Goal: Task Accomplishment & Management: Complete application form

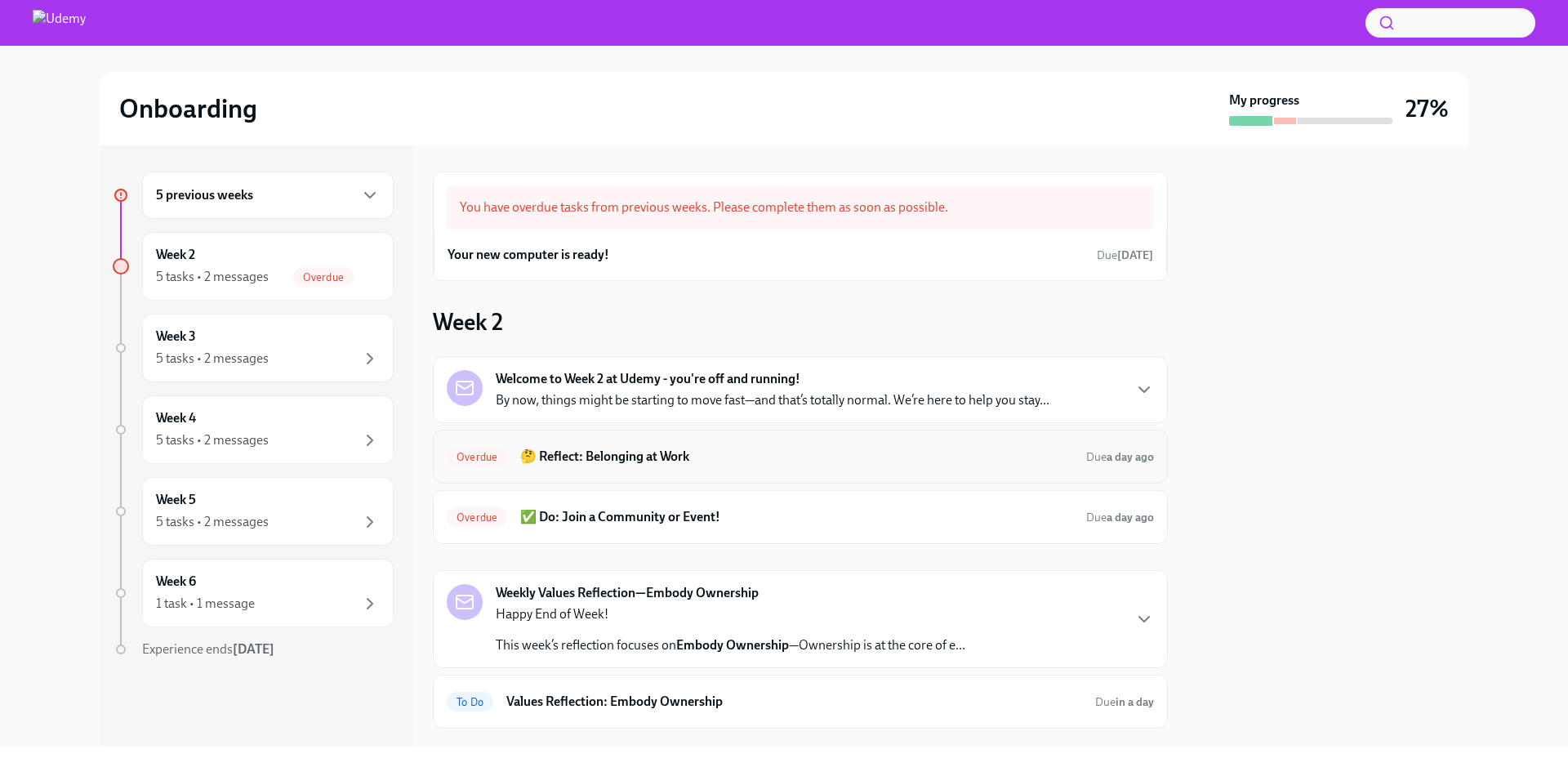
click at [799, 454] on h6 "🤔 Reflect: Belonging at Work" at bounding box center [797, 457] width 553 height 18
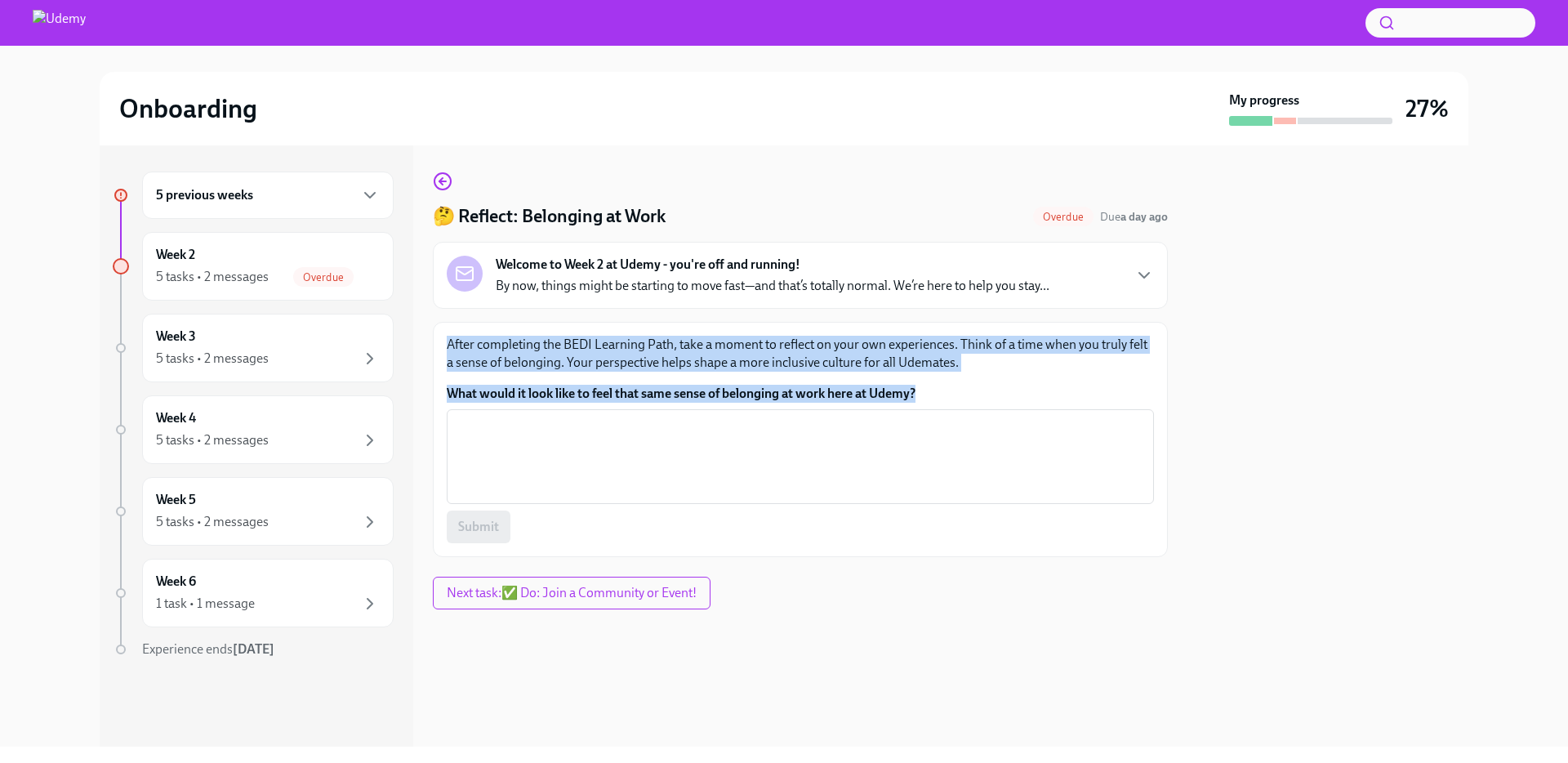
drag, startPoint x: 953, startPoint y: 401, endPoint x: 442, endPoint y: 321, distance: 517.2
click at [442, 322] on div "After completing the BEDI Learning Path, take a moment to reflect on your own e…" at bounding box center [800, 440] width 736 height 235
copy div "After completing the BEDI Learning Path, take a moment to reflect on your own e…"
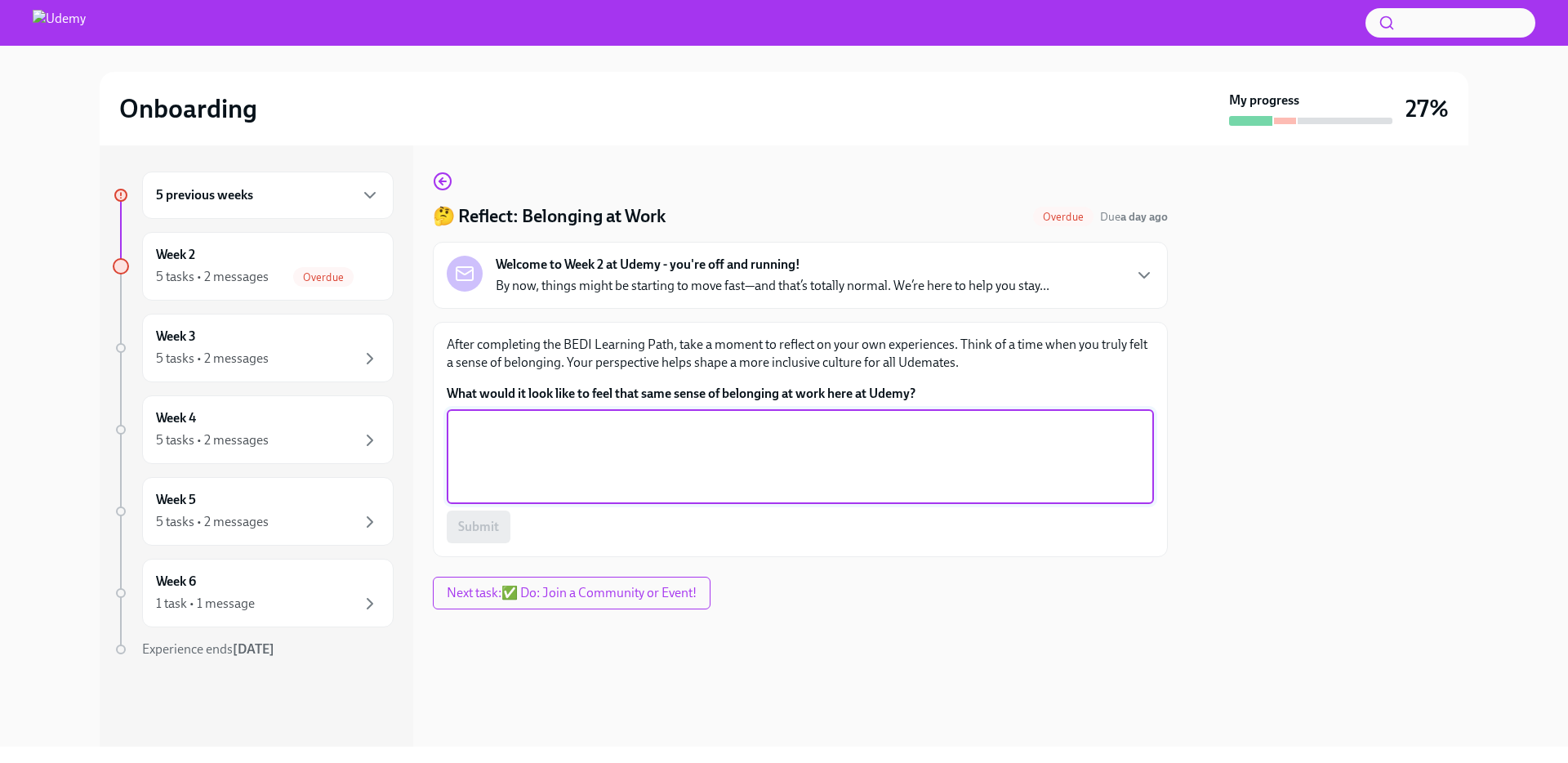
click at [608, 480] on textarea "What would it look like to feel that same sense of belonging at work here at Ud…" at bounding box center [800, 456] width 688 height 78
paste textarea "True belonging means being able to be yourself, having your ideas respected, an…"
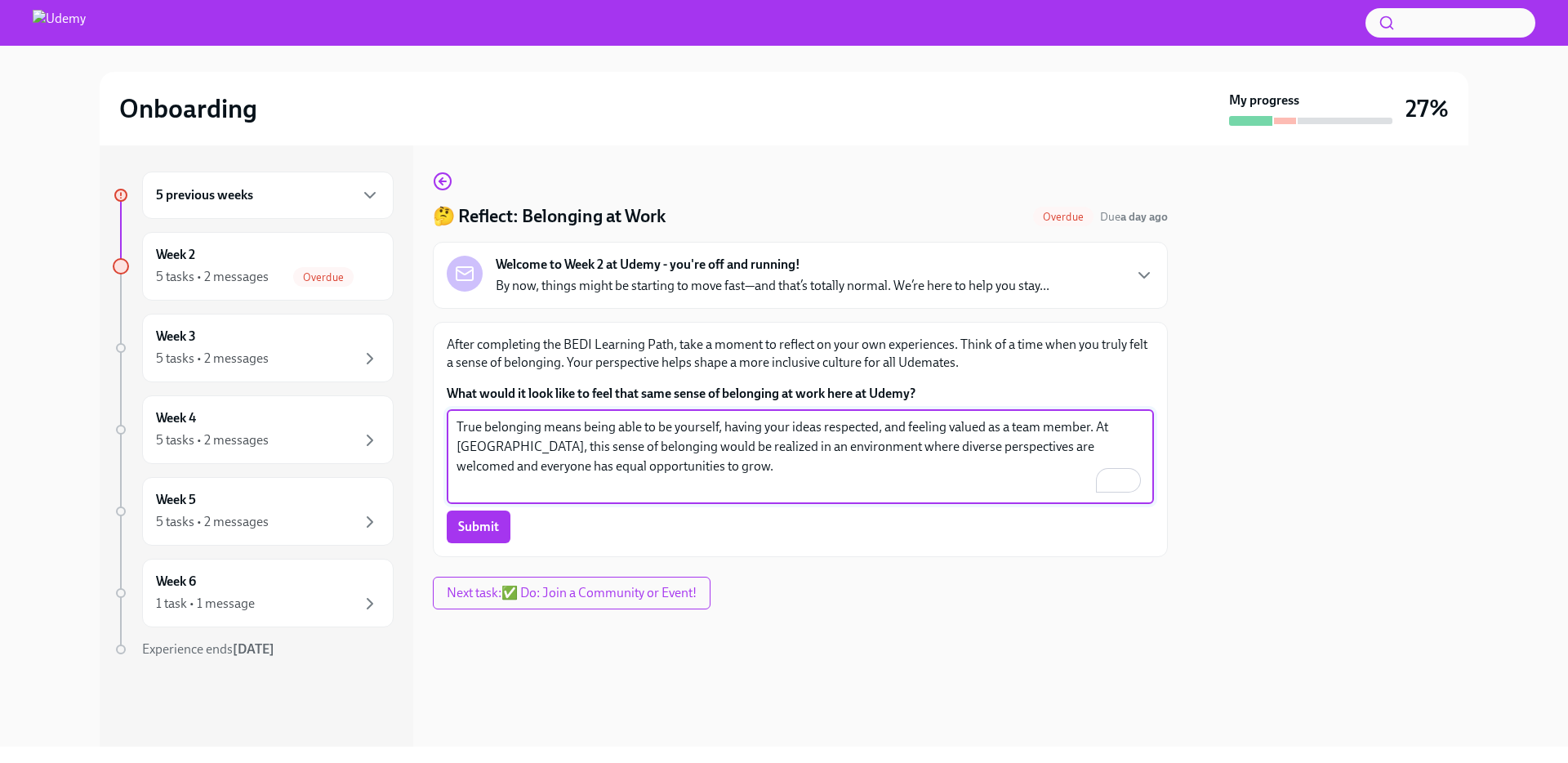
type textarea "True belonging means being able to be yourself, having your ideas respected, an…"
click at [532, 521] on div "Submit" at bounding box center [800, 527] width 708 height 33
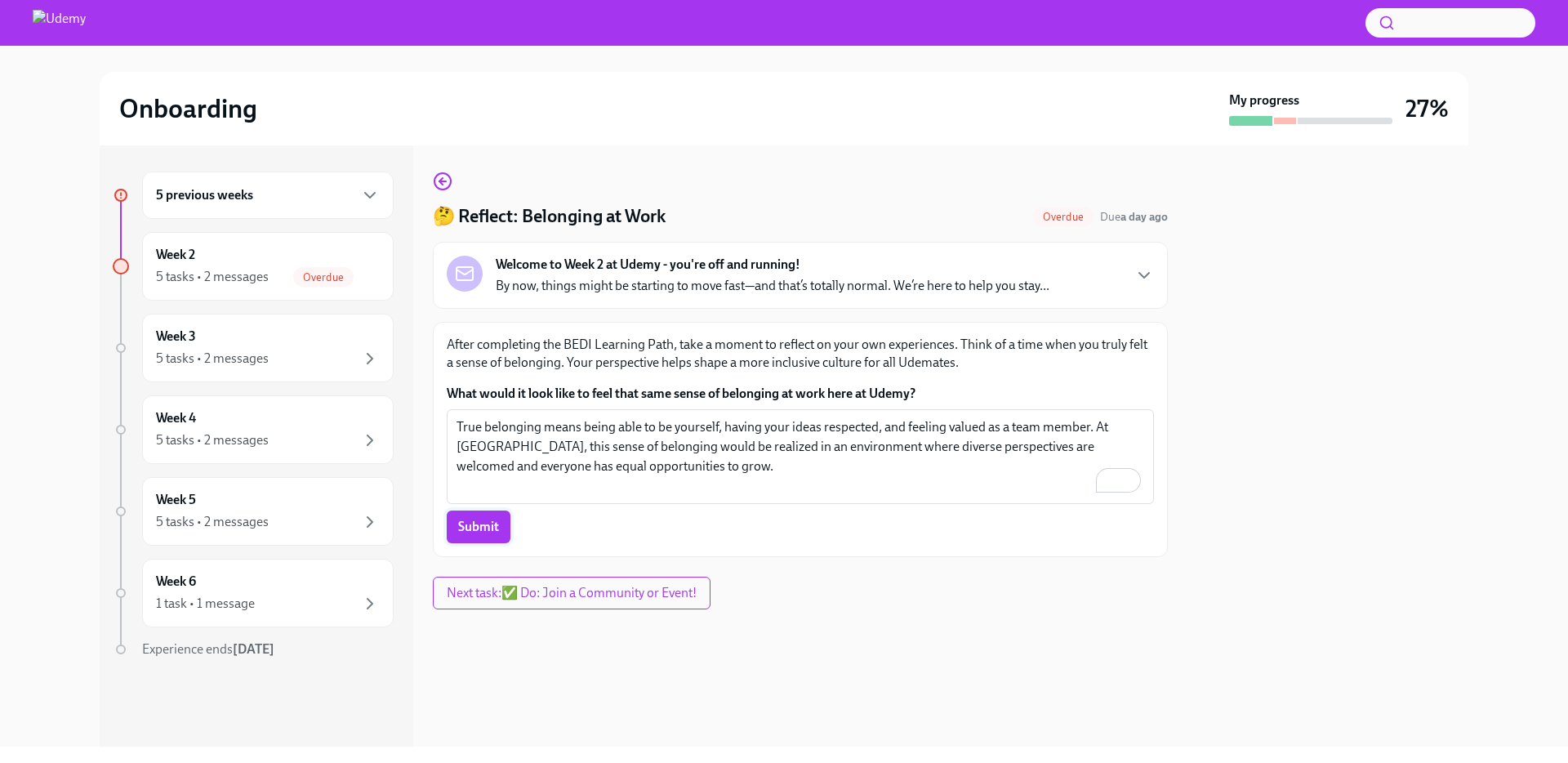
click at [491, 525] on span "Submit" at bounding box center [478, 527] width 41 height 16
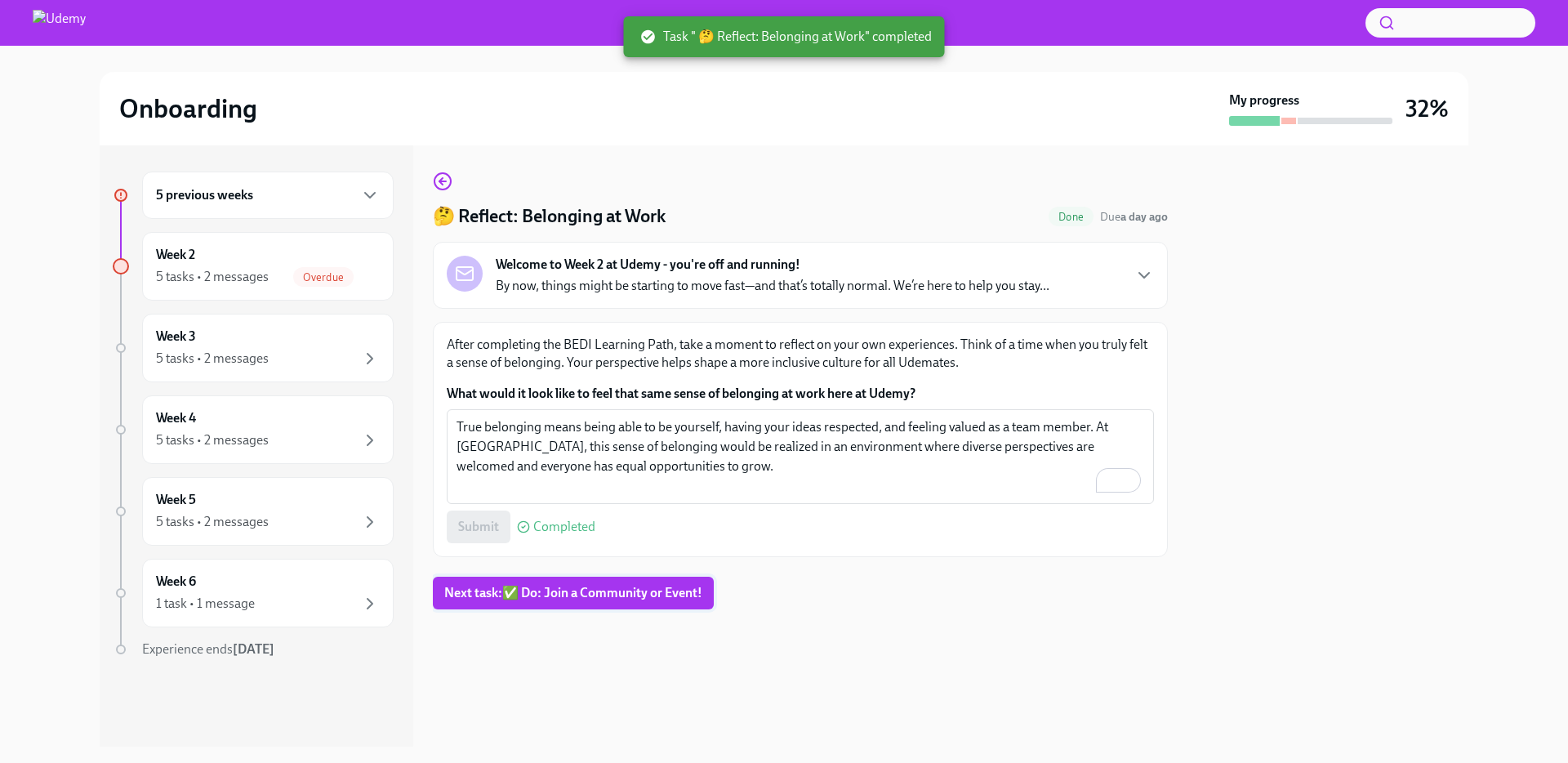
click at [644, 598] on span "Next task : ✅ Do: Join a Community or Event!" at bounding box center [573, 593] width 258 height 16
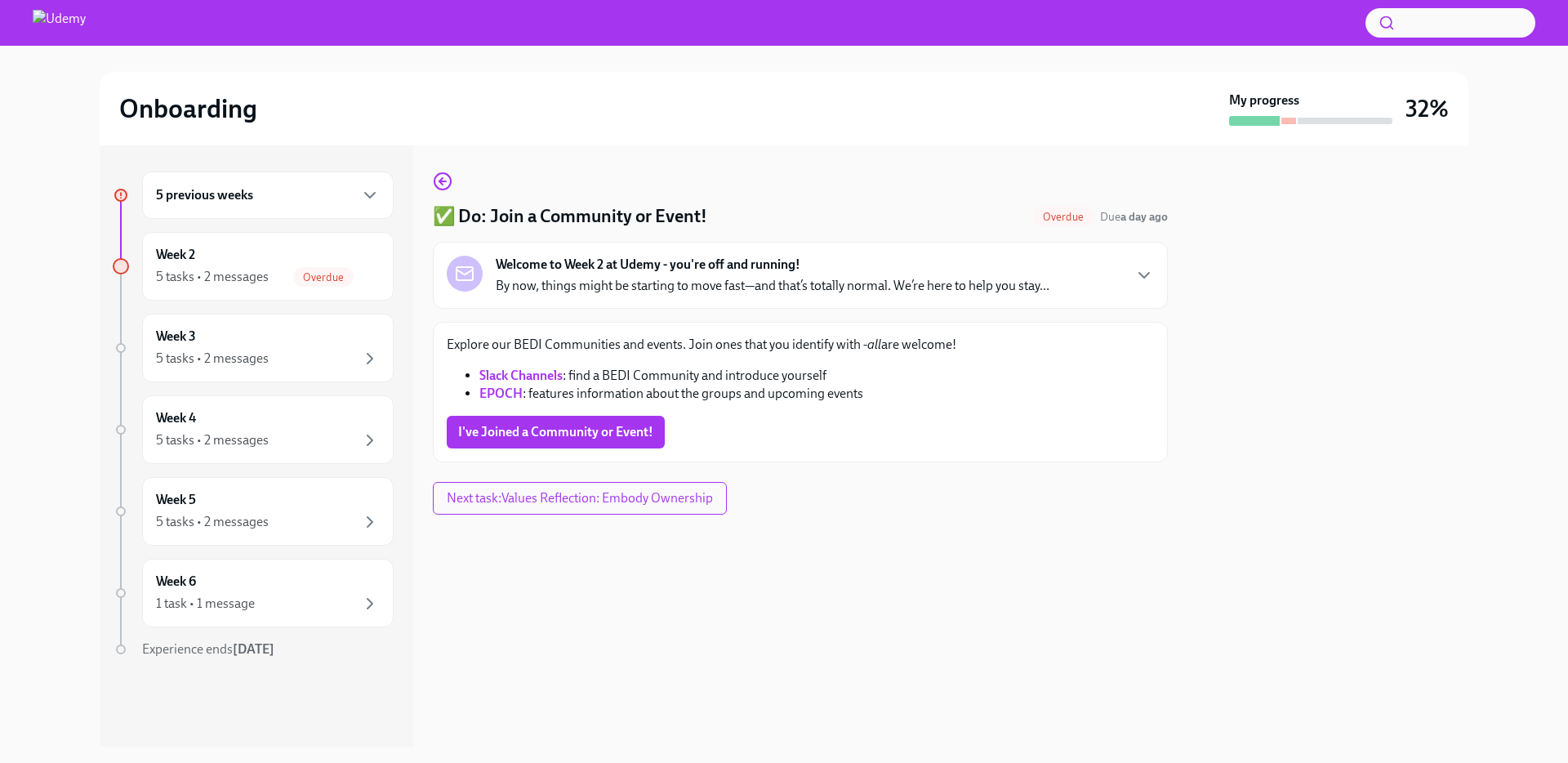
click at [874, 441] on div "I've Joined a Community or Event!" at bounding box center [800, 433] width 708 height 33
click at [495, 396] on link "EPOCH" at bounding box center [500, 393] width 44 height 15
click at [580, 431] on span "I've Joined a Community or Event!" at bounding box center [556, 432] width 196 height 16
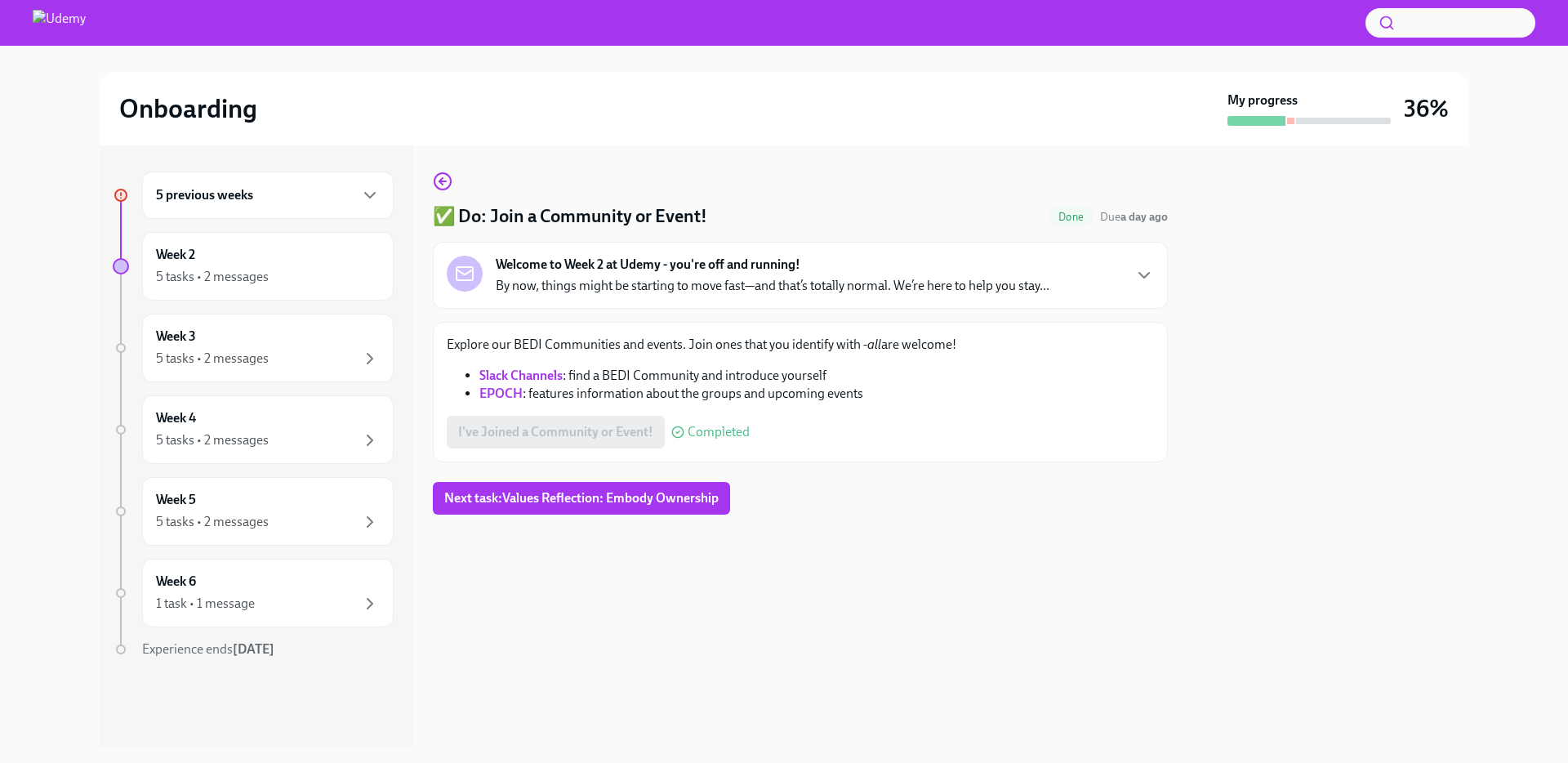
click at [542, 579] on div "✅ Do: Join a Community or Event! Done Due a day ago Welcome to Week 2 at [GEOGR…" at bounding box center [800, 445] width 736 height 601
click at [564, 501] on span "Next task : Values Reflection: Embody Ownership" at bounding box center [582, 498] width 275 height 16
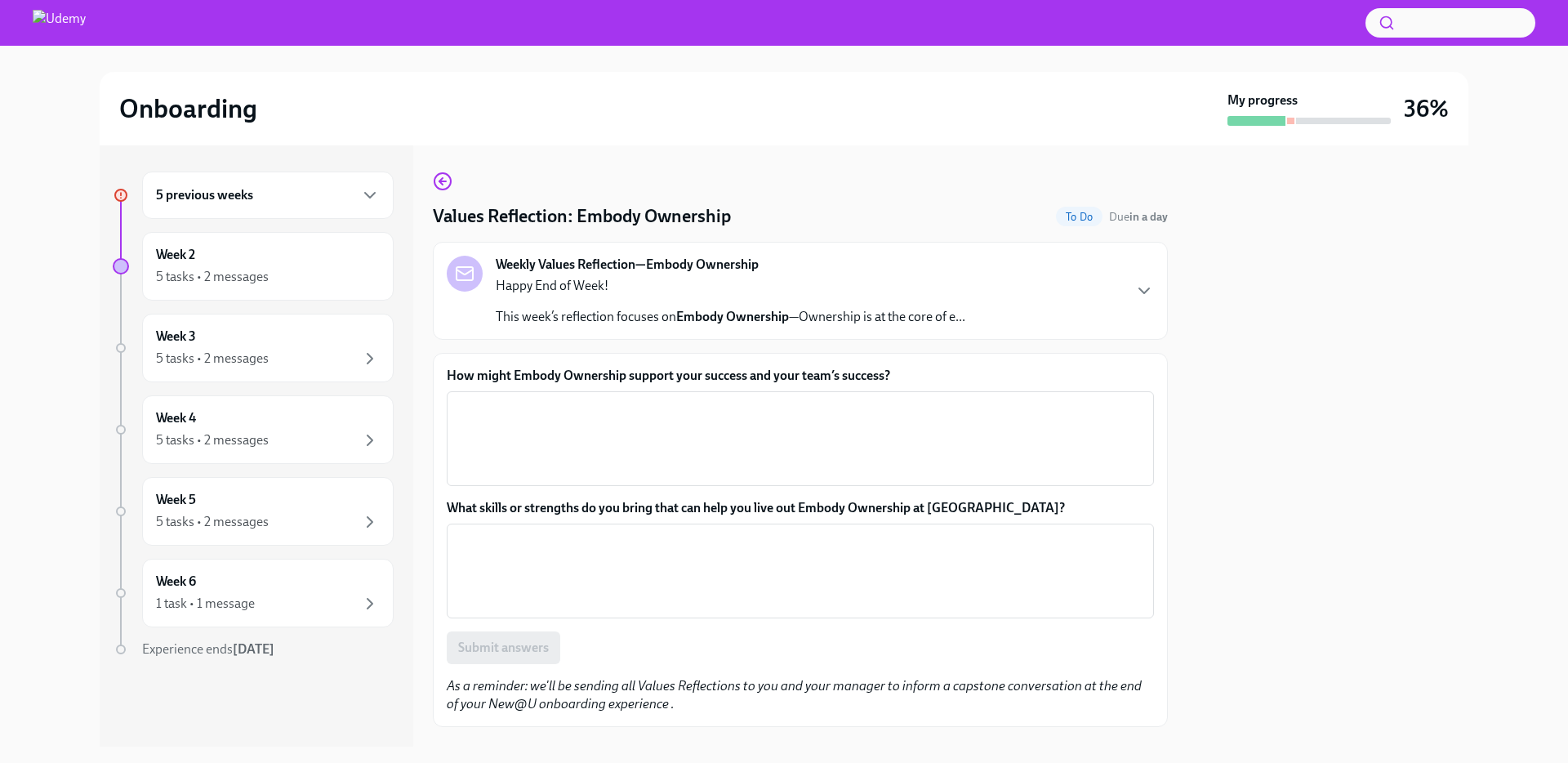
scroll to position [2, 0]
click at [1234, 380] on div at bounding box center [1328, 445] width 281 height 601
click at [1132, 298] on div "Weekly Values Reflection—Embody Ownership Happy End of Week! This week’s reflec…" at bounding box center [800, 289] width 708 height 71
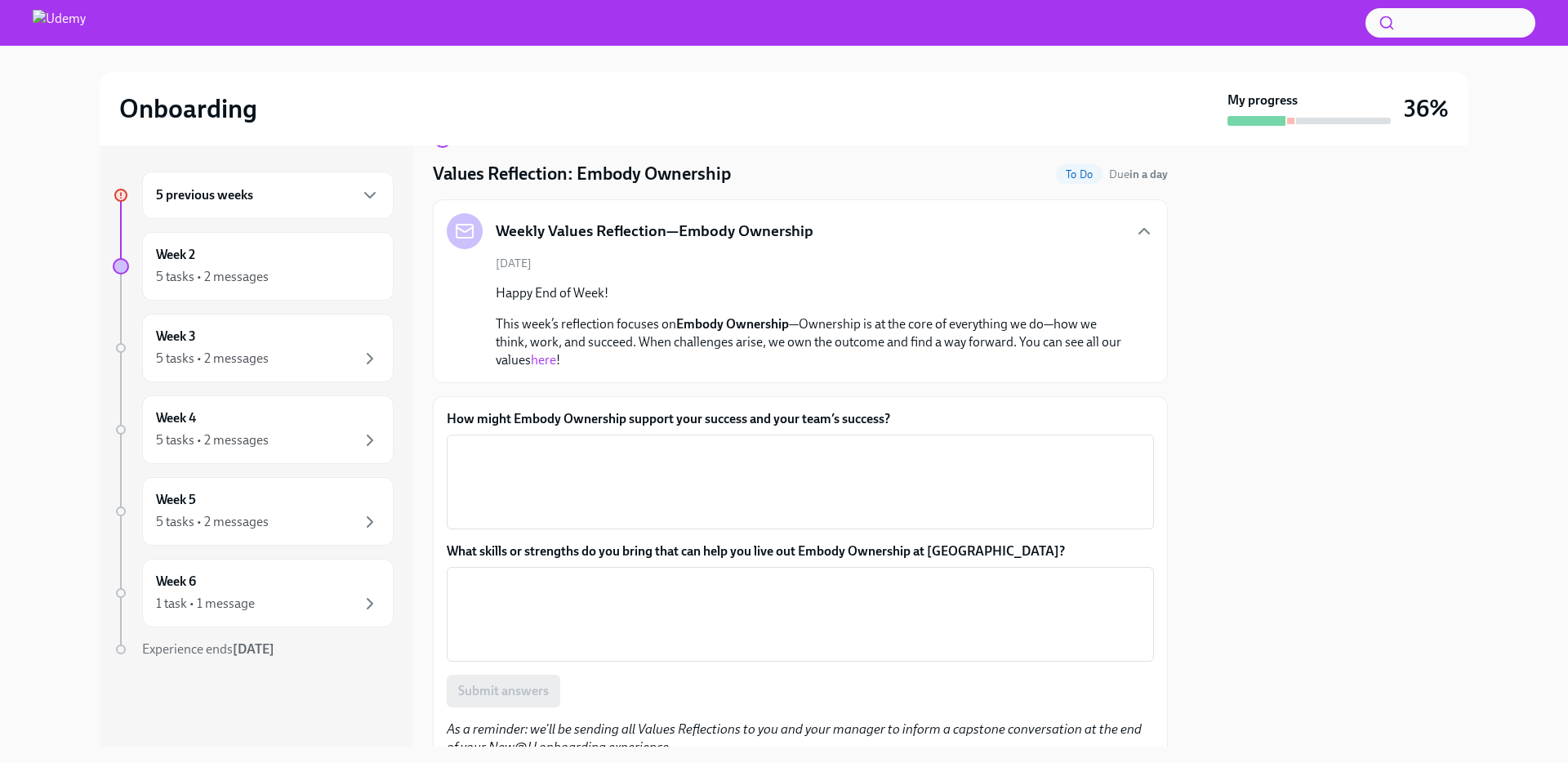
scroll to position [118, 0]
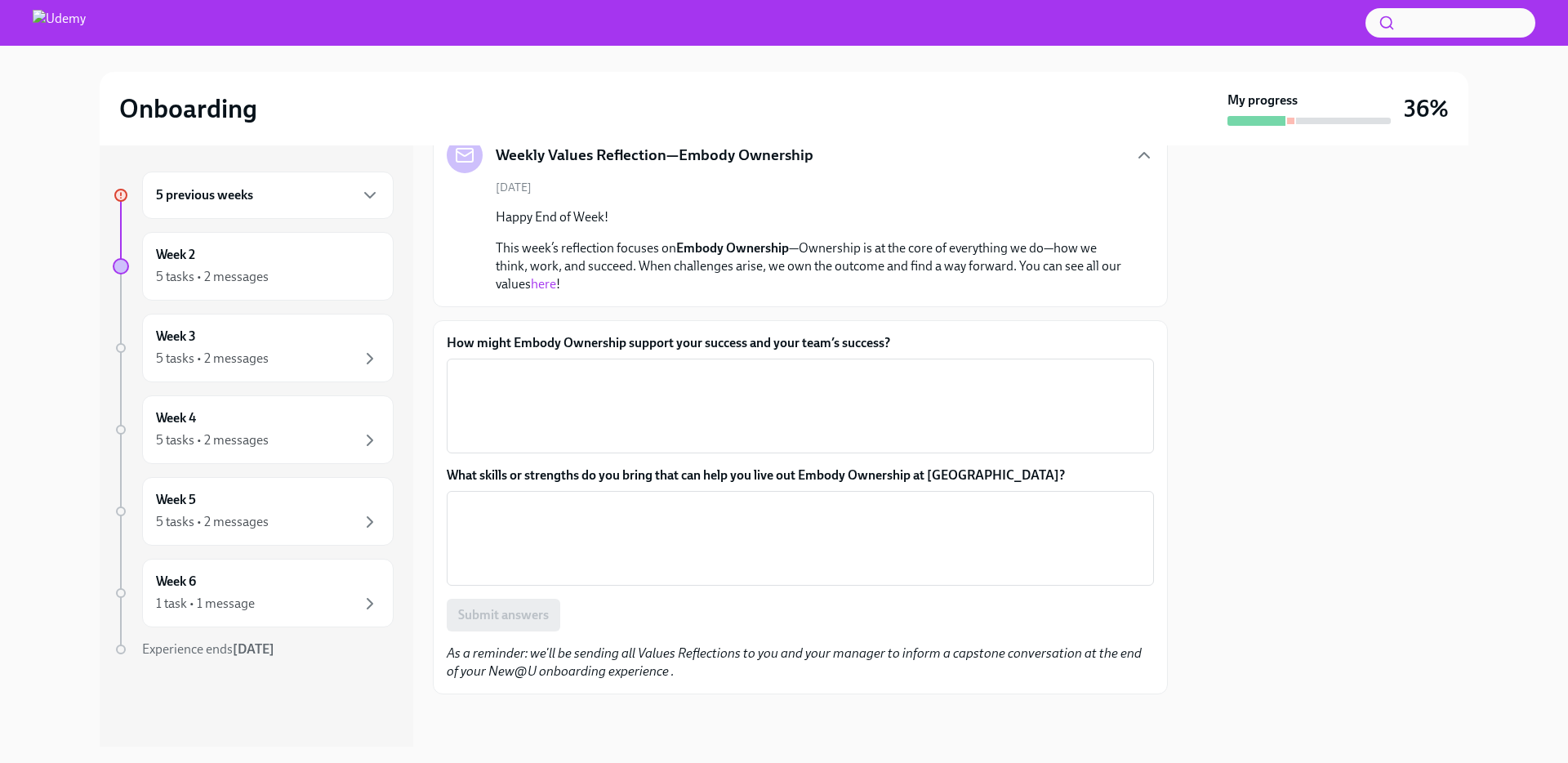
click at [598, 339] on label "How might Embody Ownership support your success and your team’s success?" at bounding box center [800, 343] width 708 height 18
click at [598, 367] on textarea "How might Embody Ownership support your success and your team’s success?" at bounding box center [800, 406] width 688 height 78
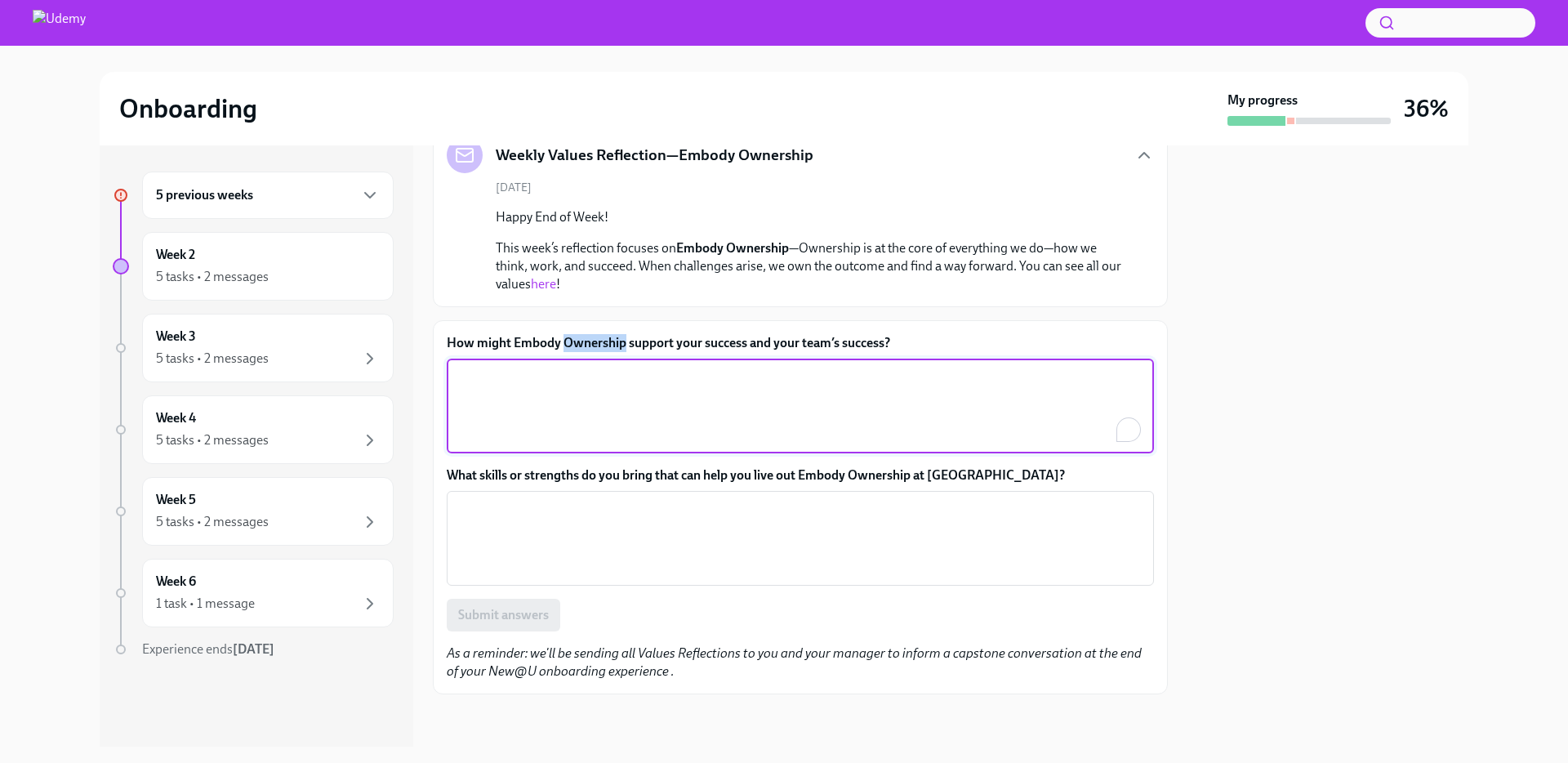
click at [598, 339] on label "How might Embody Ownership support your success and your team’s success?" at bounding box center [800, 343] width 708 height 18
click at [598, 367] on textarea "How might Embody Ownership support your success and your team’s success?" at bounding box center [800, 406] width 688 height 78
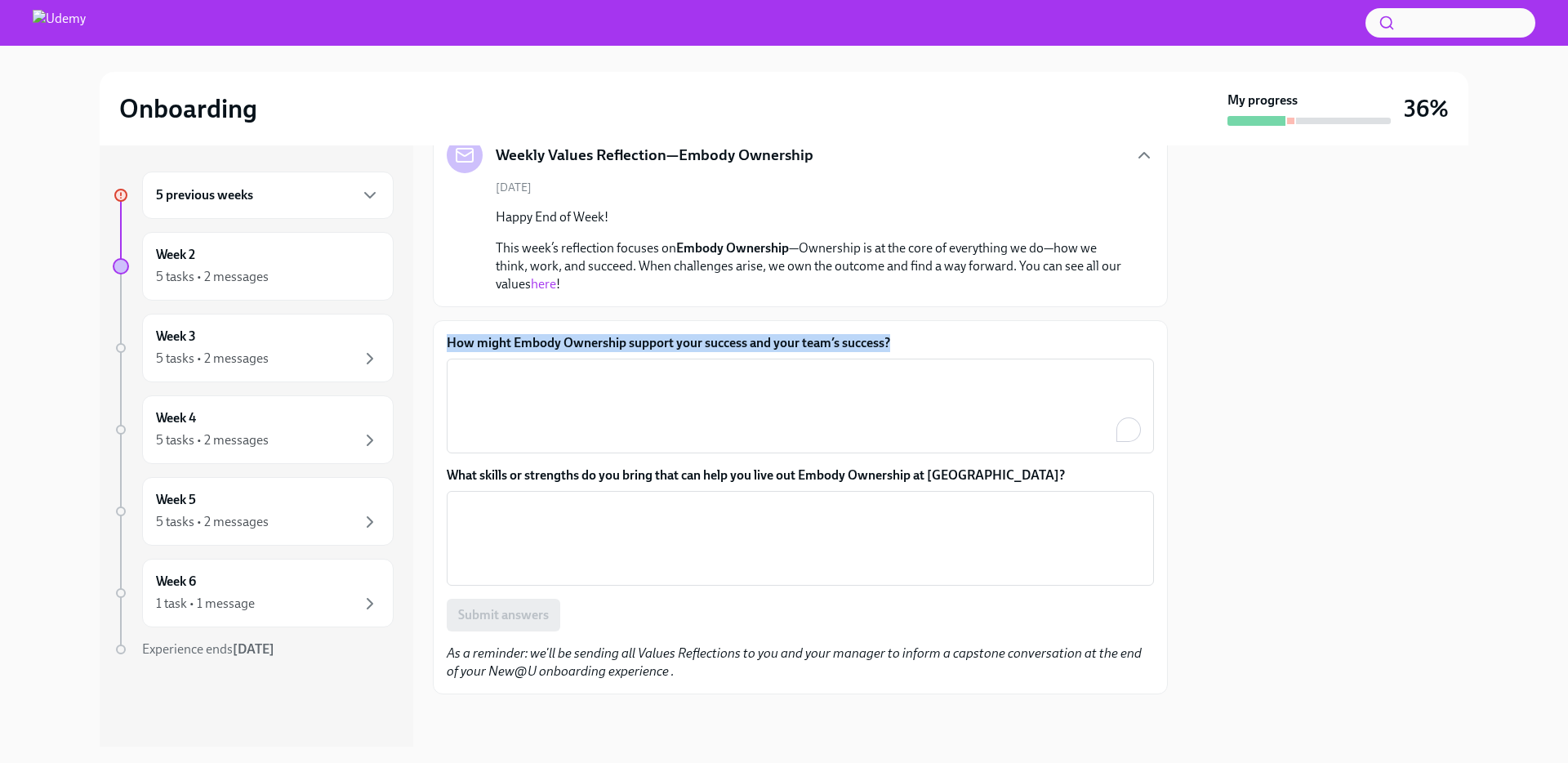
click at [598, 339] on label "How might Embody Ownership support your success and your team’s success?" at bounding box center [800, 343] width 708 height 18
click at [598, 367] on textarea "How might Embody Ownership support your success and your team’s success?" at bounding box center [800, 406] width 688 height 78
copy label "How might Embody Ownership support your success and your team’s success?"
click at [553, 288] on link "here" at bounding box center [544, 284] width 25 height 15
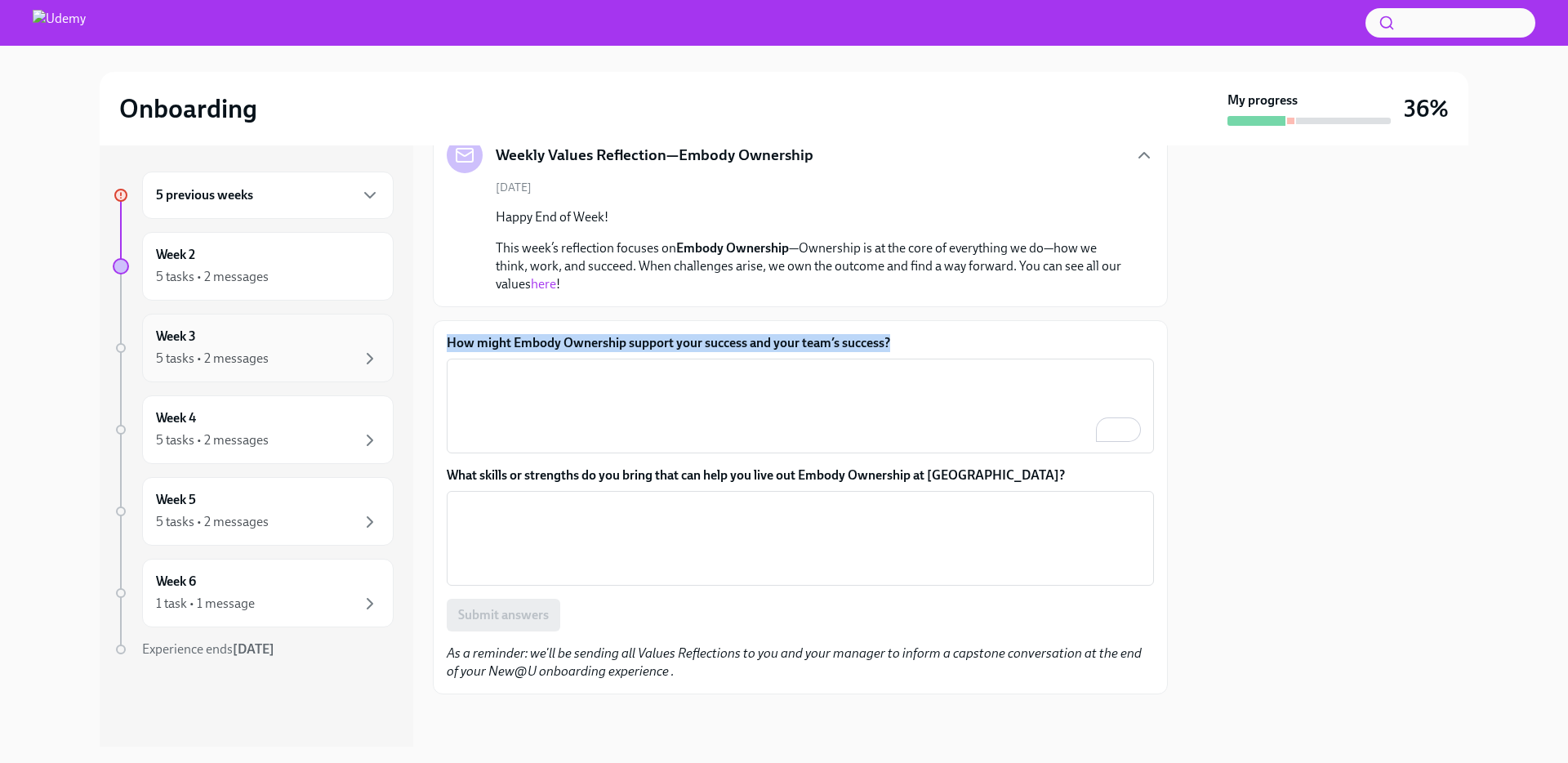
click at [300, 358] on div "5 tasks • 2 messages" at bounding box center [267, 358] width 224 height 19
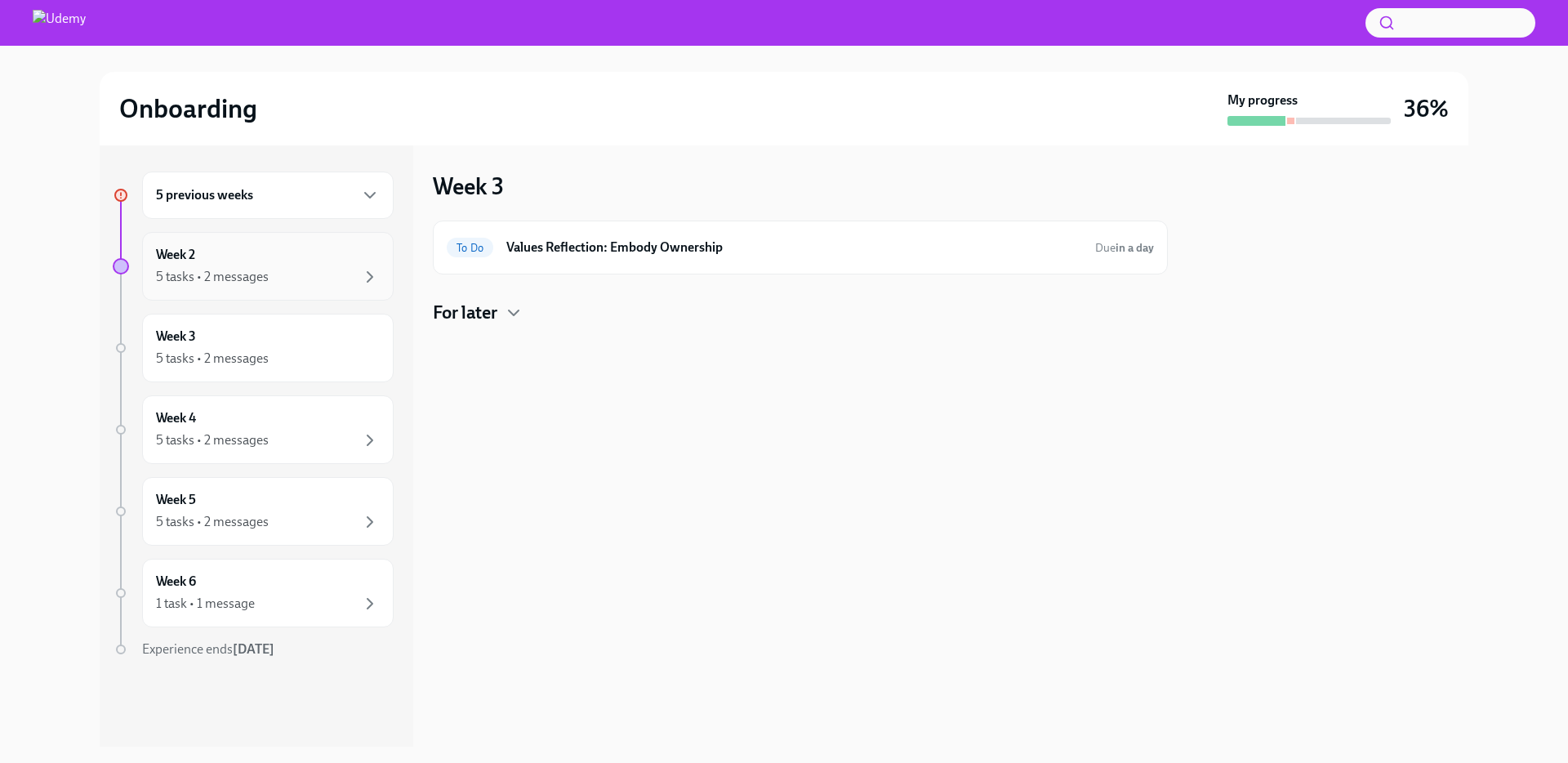
click at [318, 259] on div "Week 2 5 tasks • 2 messages" at bounding box center [267, 266] width 224 height 41
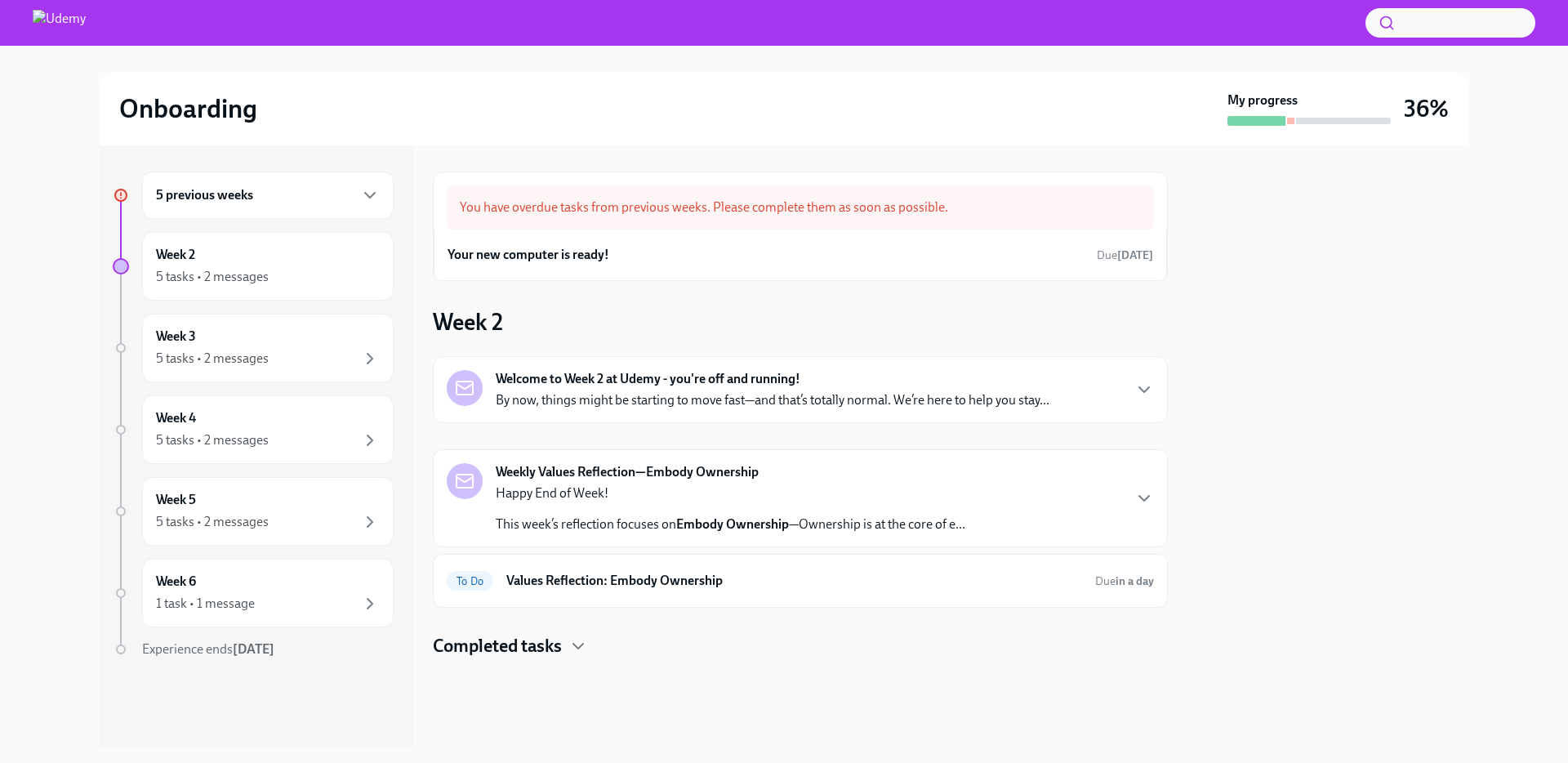
click at [743, 392] on p "By now, things might be starting to move fast—and that’s totally normal. We’re …" at bounding box center [772, 400] width 554 height 18
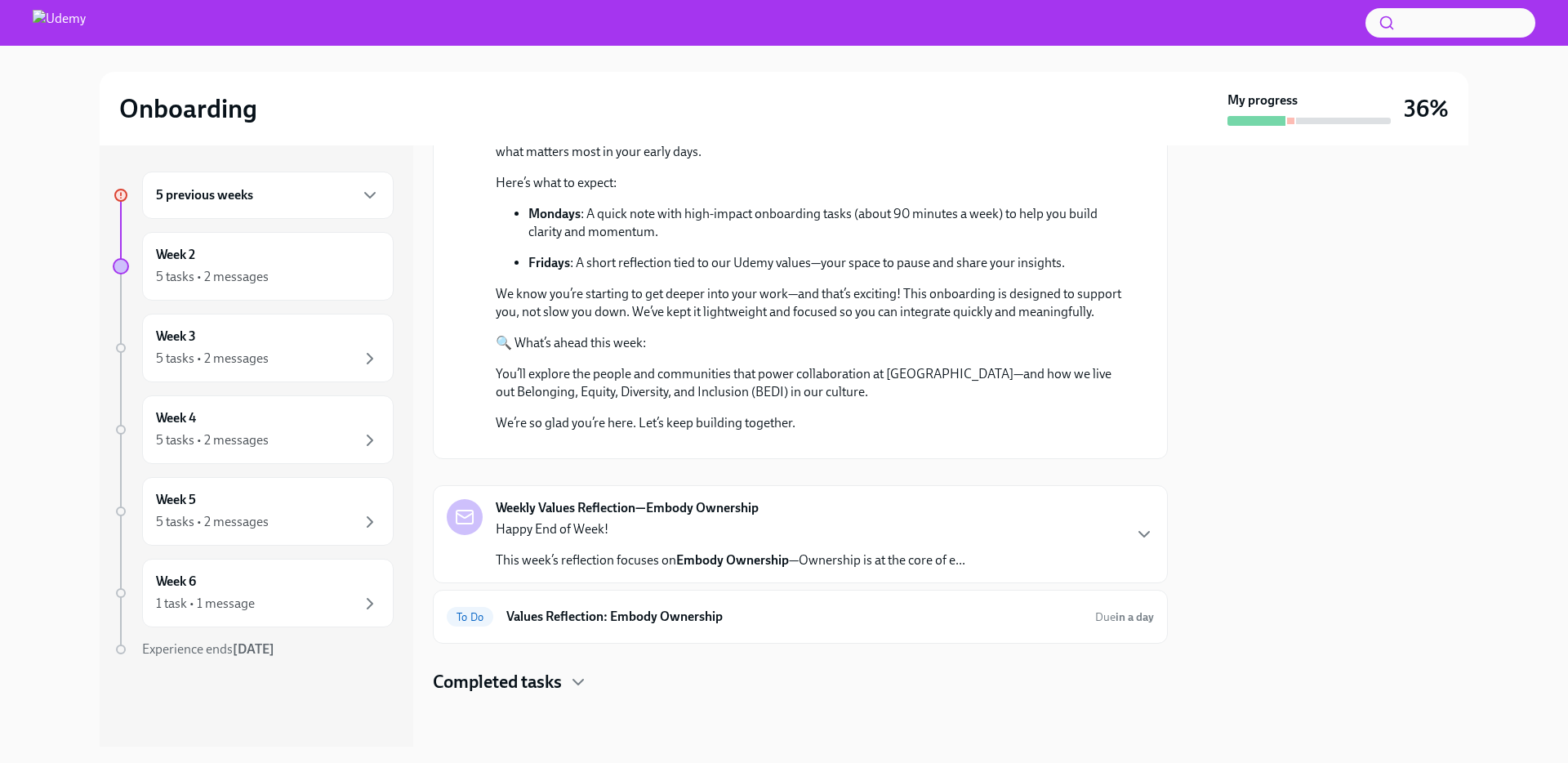
click at [740, 533] on p "Happy End of Week!" at bounding box center [730, 530] width 469 height 18
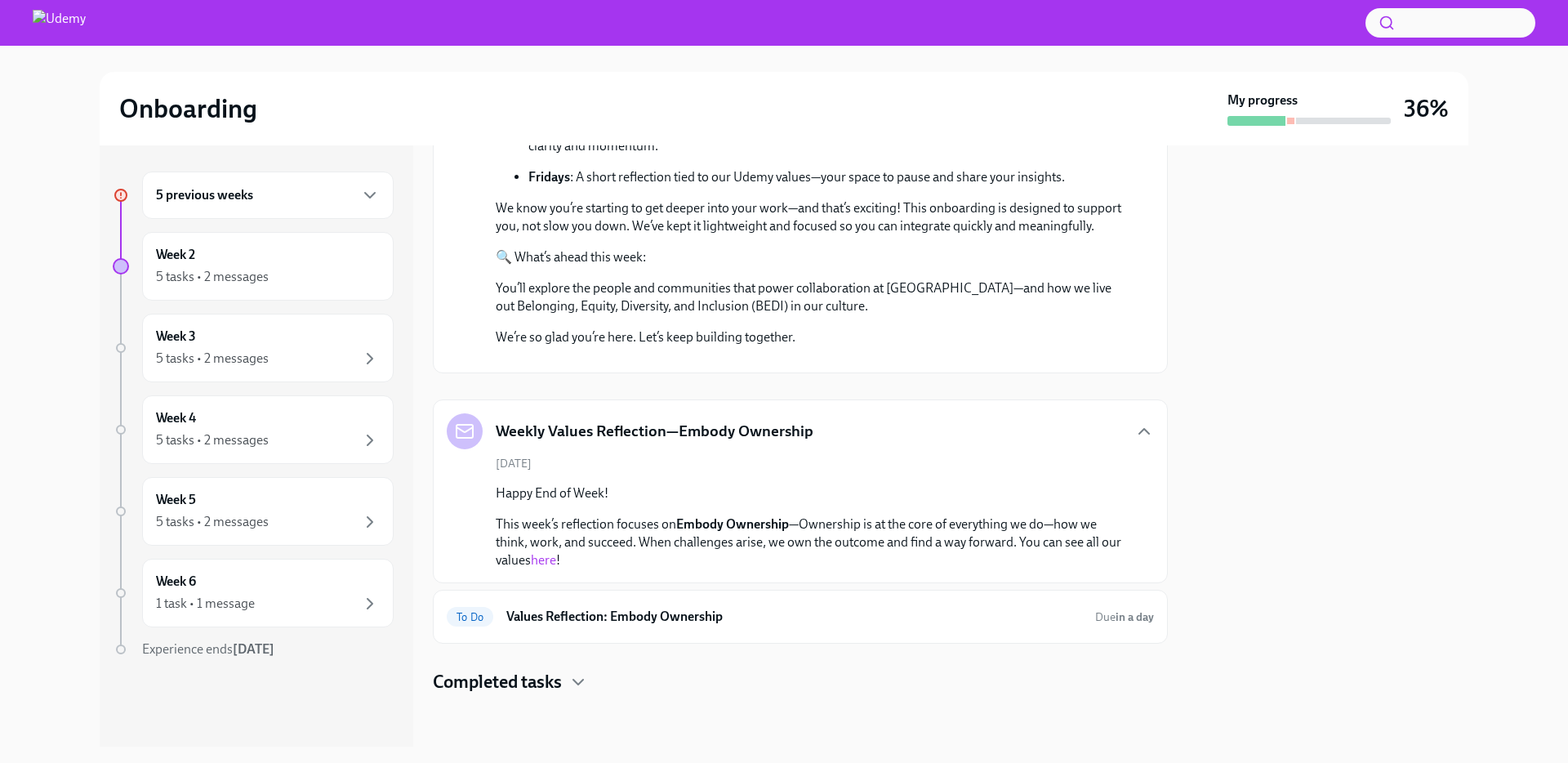
scroll to position [703, 0]
click at [730, 491] on p "Happy End of Week!" at bounding box center [811, 493] width 632 height 18
click at [254, 348] on div "Week 3 5 tasks • 2 messages" at bounding box center [267, 348] width 224 height 41
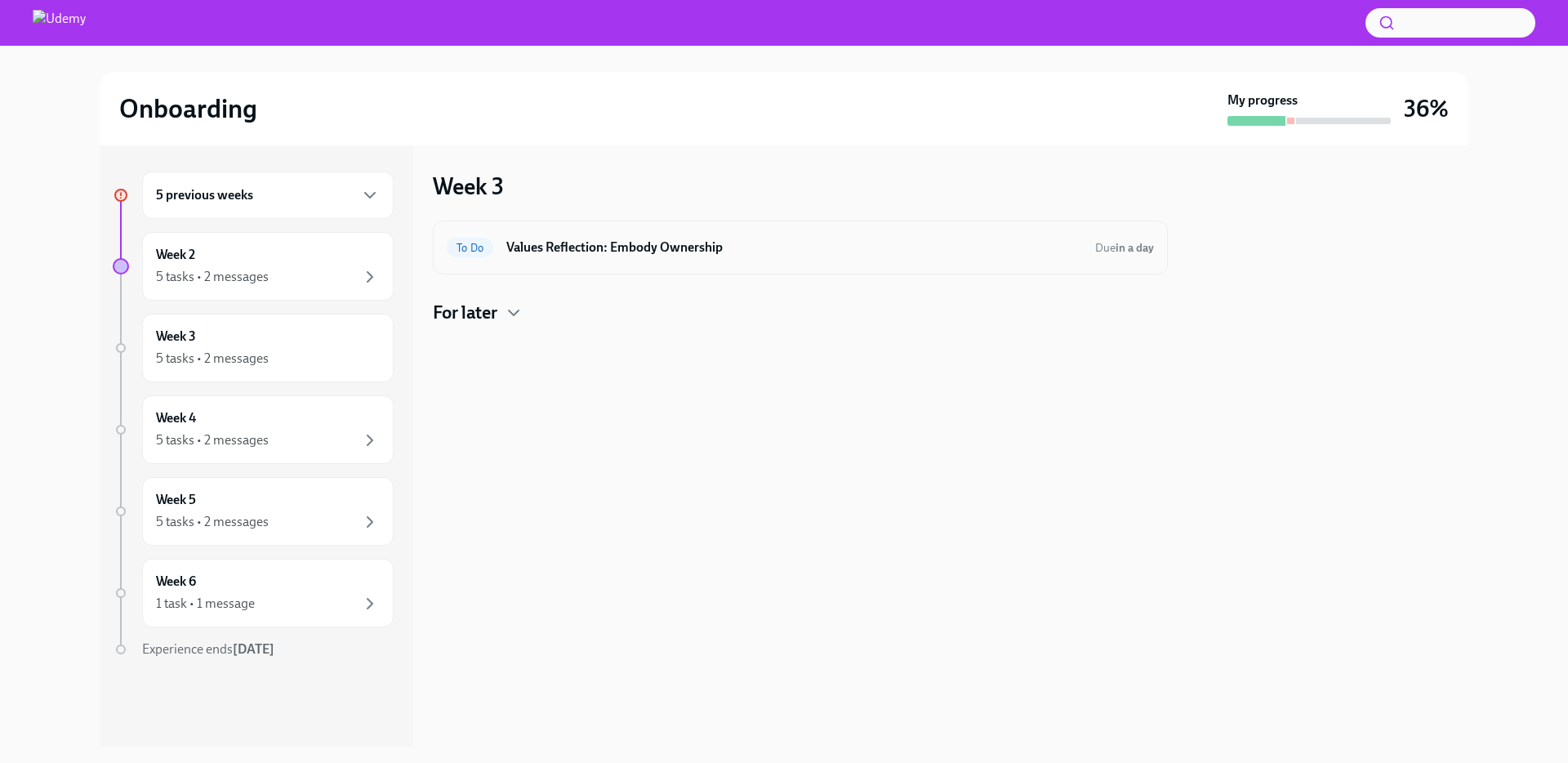
click at [878, 258] on div "To Do Values Reflection: Embody Ownership Due in a day" at bounding box center [800, 247] width 708 height 26
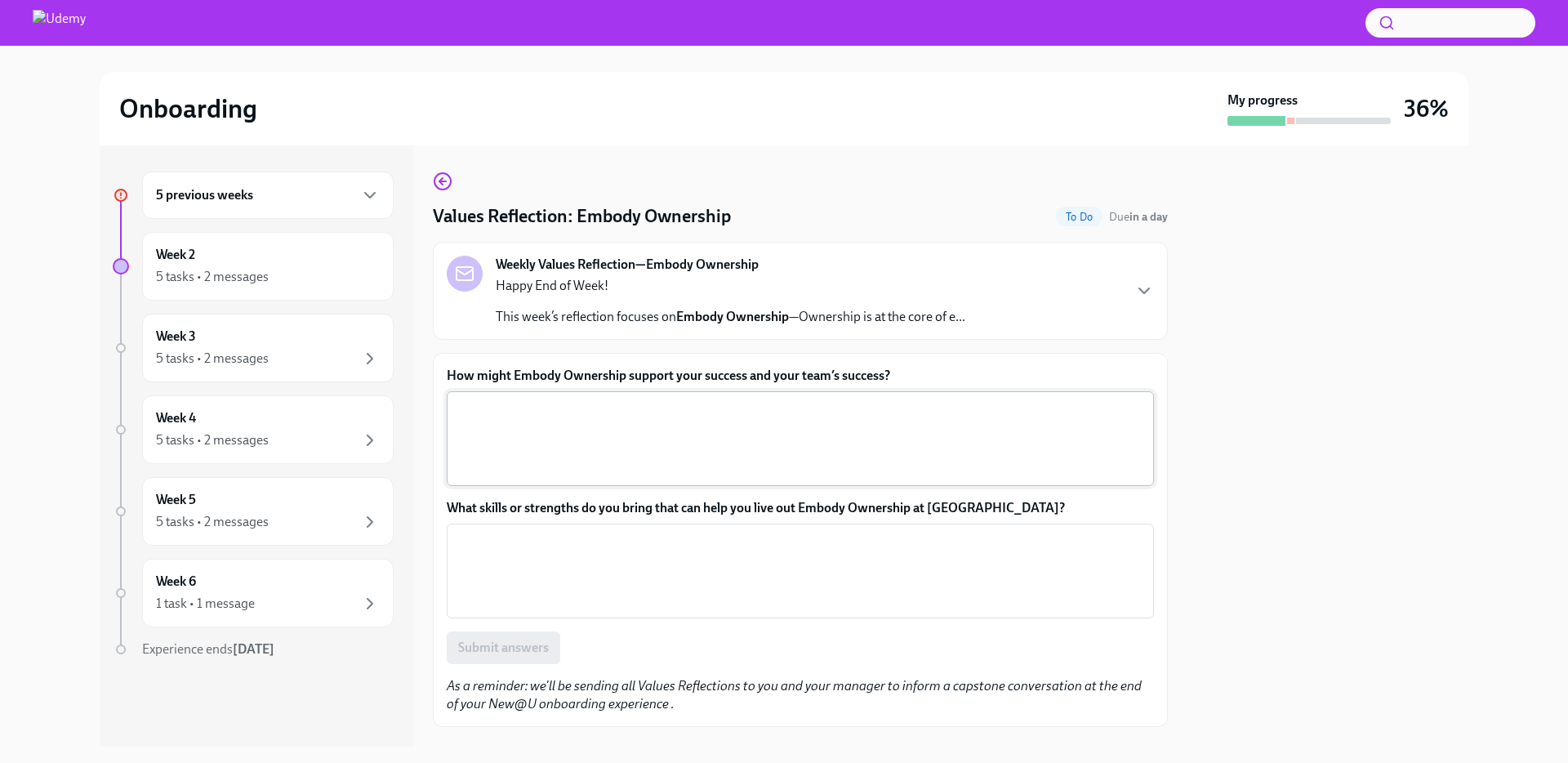
scroll to position [33, 0]
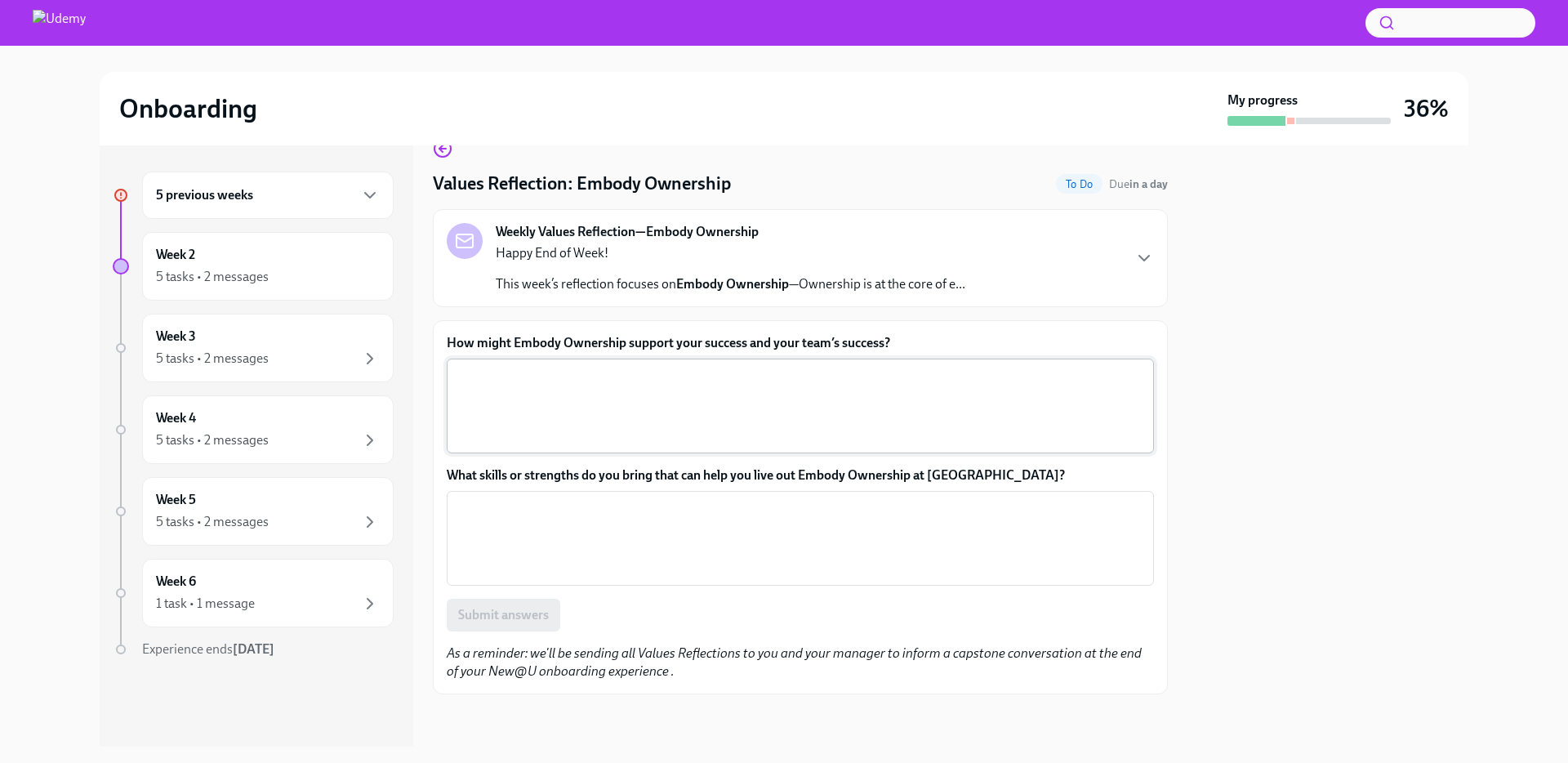
click at [472, 395] on textarea "How might Embody Ownership support your success and your team’s success?" at bounding box center [800, 406] width 688 height 78
paste textarea "When everyone takes responsibility for their work and decisions, a culture of t…"
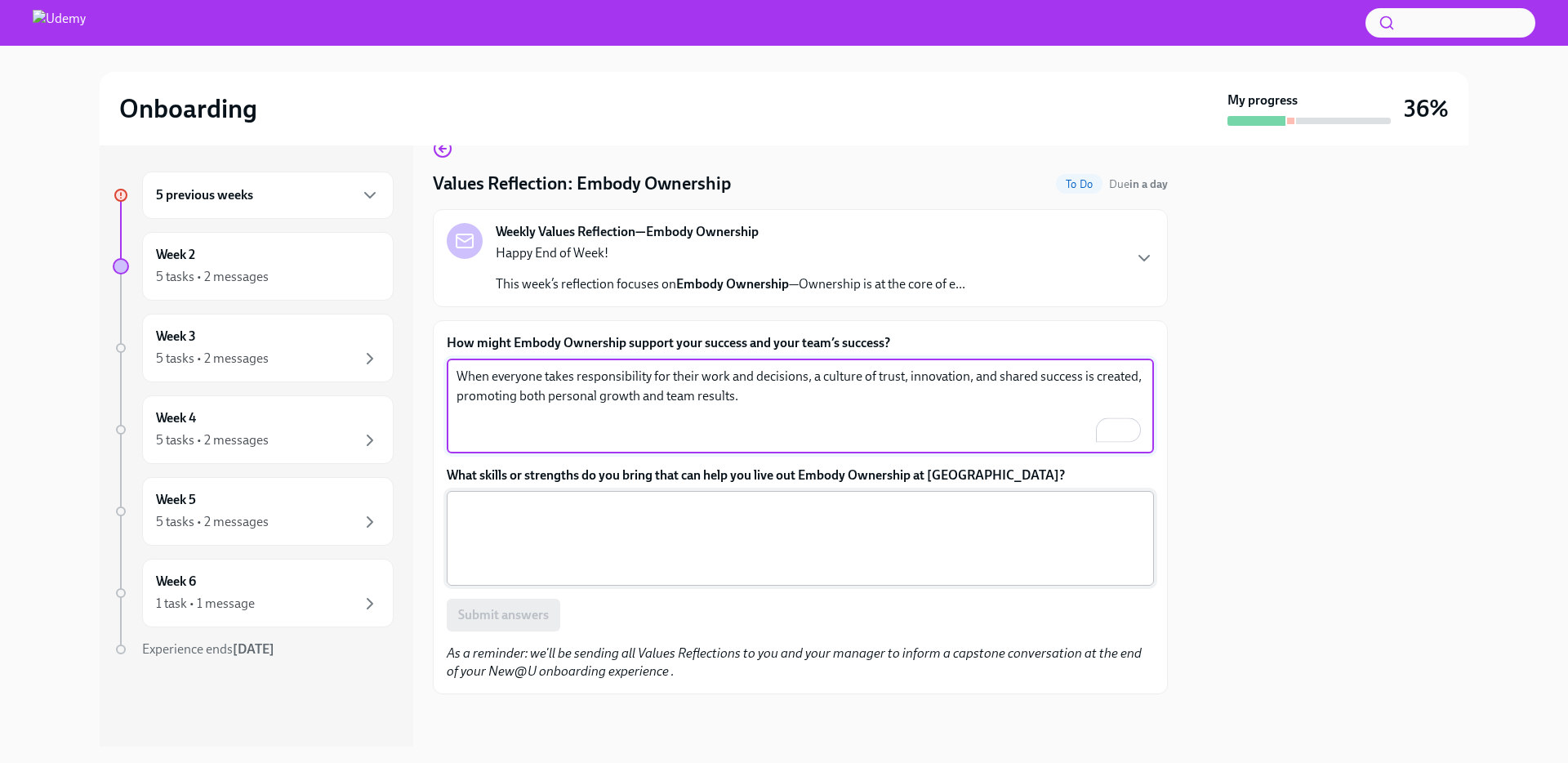
type textarea "When everyone takes responsibility for their work and decisions, a culture of t…"
click at [545, 517] on textarea "What skills or strengths do you bring that can help you live out Embody Ownersh…" at bounding box center [800, 538] width 688 height 78
click at [768, 406] on textarea "When everyone takes responsibility for their work and decisions, a culture of t…" at bounding box center [800, 406] width 688 height 78
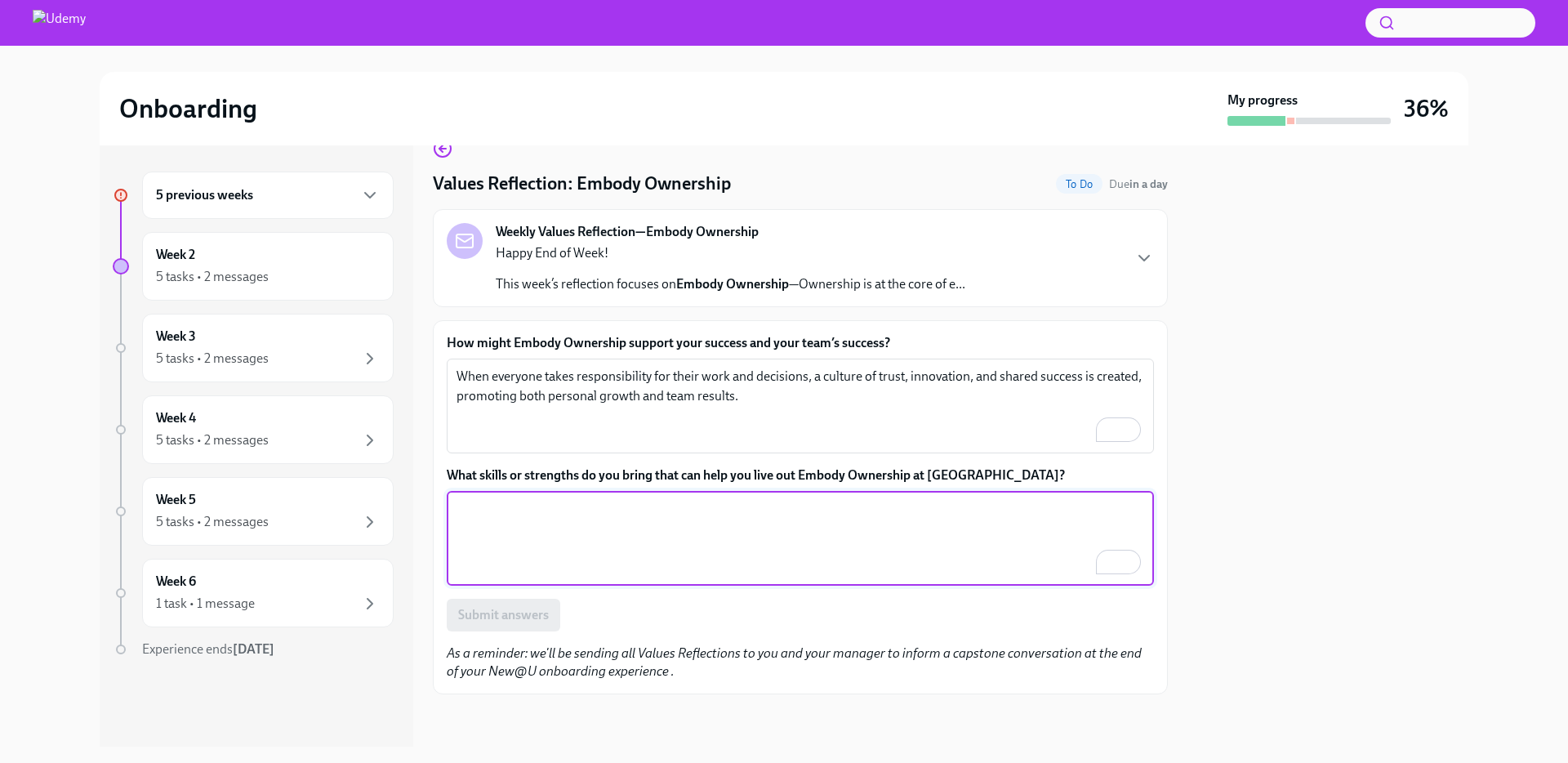
click at [566, 568] on textarea "What skills or strengths do you bring that can help you live out Embody Ownersh…" at bounding box center [800, 538] width 688 height 78
click at [535, 550] on textarea "What skills or strengths do you bring that can help you live out Embody Ownersh…" at bounding box center [800, 538] width 688 height 78
paste textarea "I will leverage my marketing experience to contribute to Udemy's business, take…"
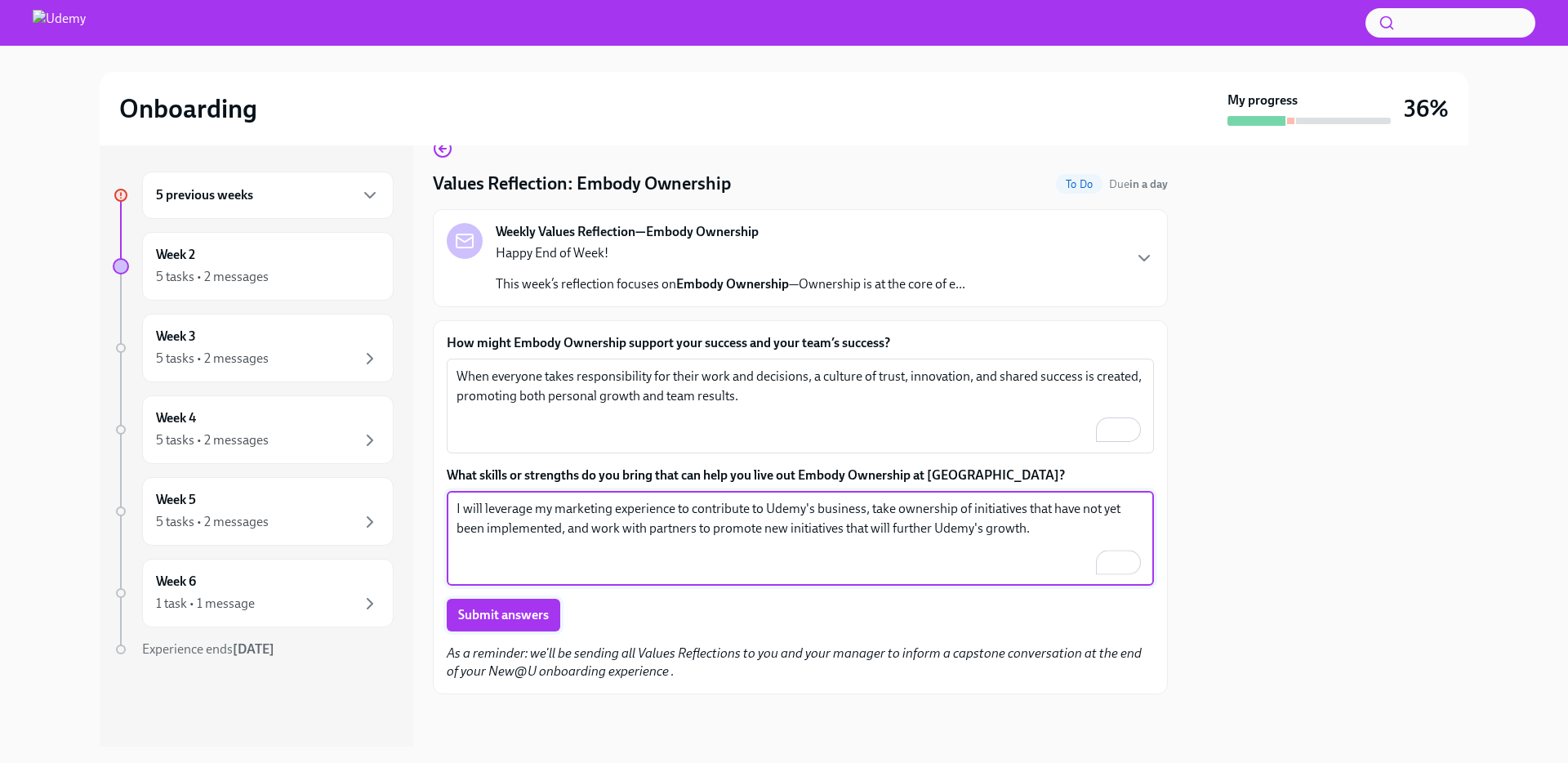
type textarea "I will leverage my marketing experience to contribute to Udemy's business, take…"
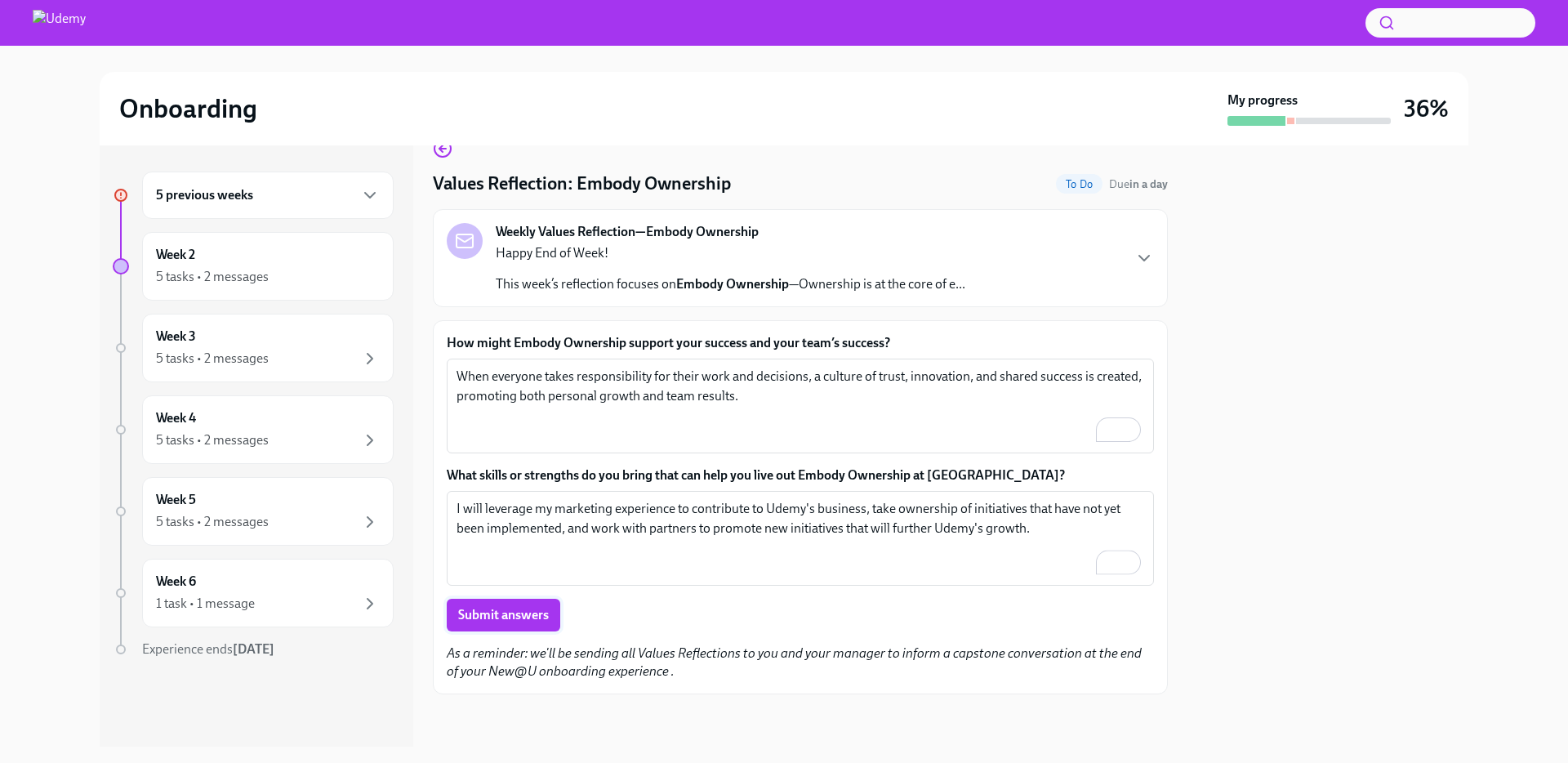
click at [519, 616] on span "Submit answers" at bounding box center [503, 615] width 91 height 16
